Goal: Information Seeking & Learning: Learn about a topic

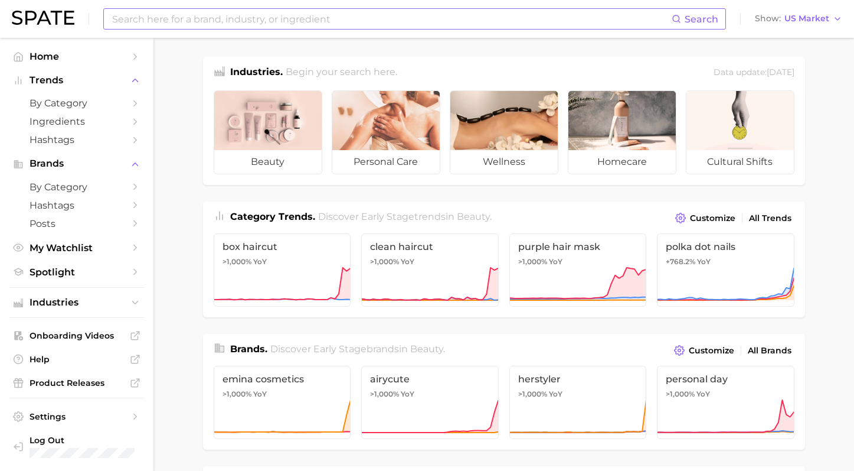
click at [301, 19] on input at bounding box center [391, 19] width 561 height 20
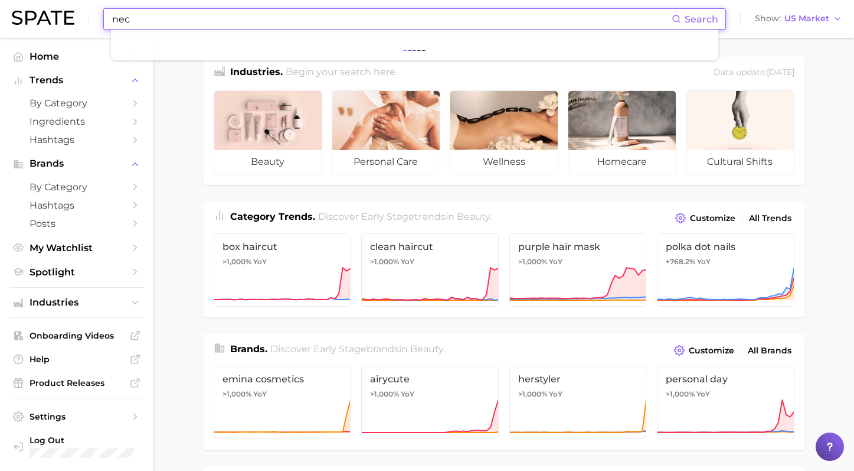
type input "neck"
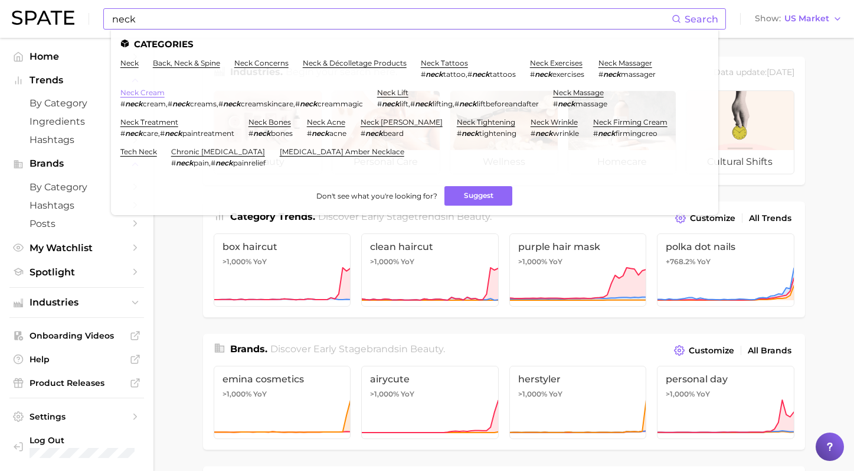
click at [148, 90] on link "neck cream" at bounding box center [142, 92] width 44 height 9
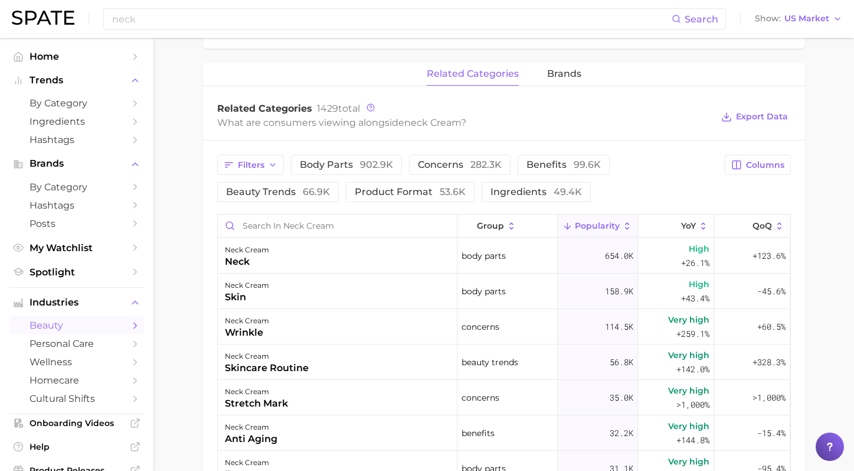
scroll to position [546, 0]
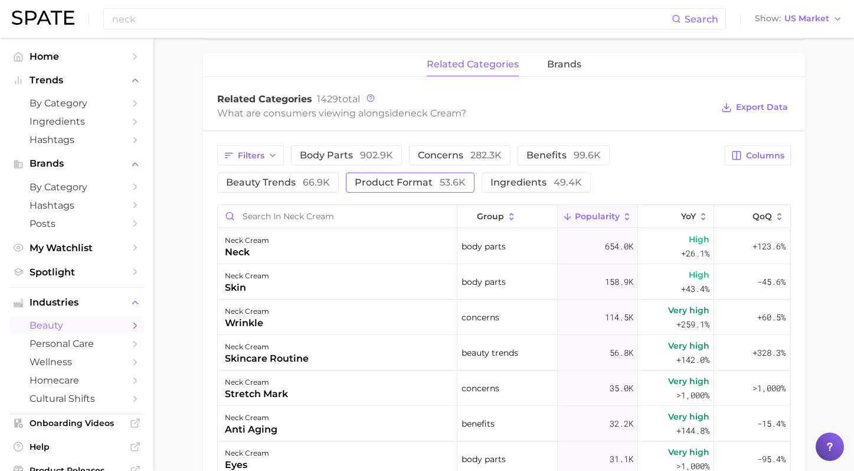
click at [387, 182] on span "product format 53.6k" at bounding box center [410, 182] width 111 height 9
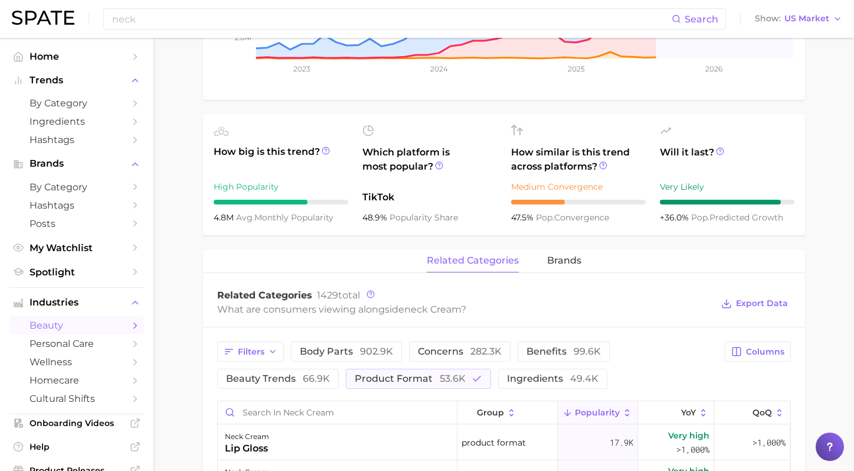
scroll to position [308, 0]
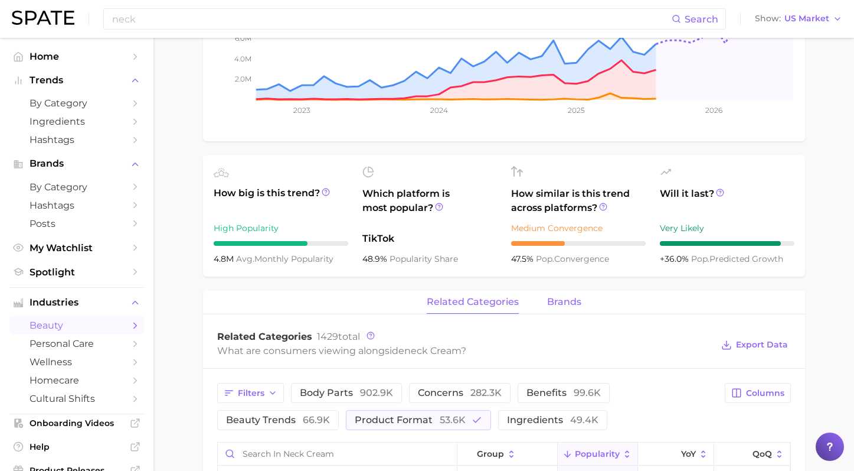
click at [567, 307] on span "brands" at bounding box center [564, 301] width 34 height 11
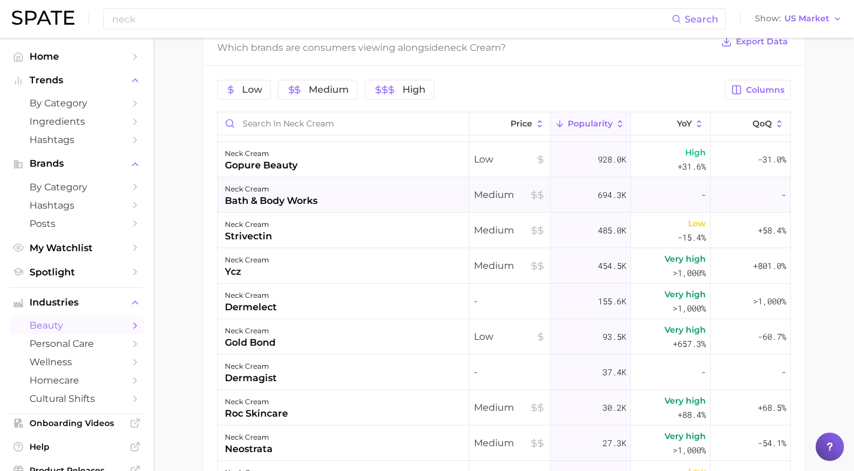
scroll to position [0, 0]
